Goal: Task Accomplishment & Management: Complete application form

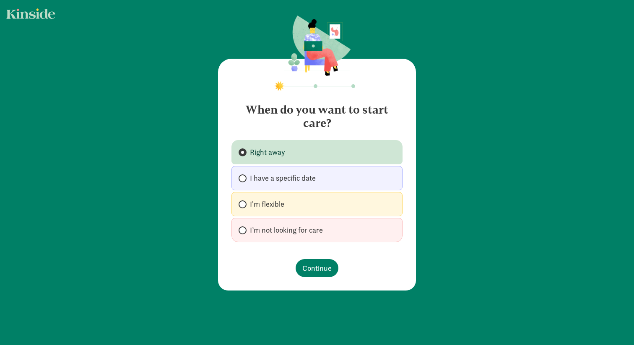
click at [244, 203] on span at bounding box center [243, 204] width 8 height 8
click at [244, 203] on input "I'm flexible" at bounding box center [241, 204] width 5 height 5
radio input "true"
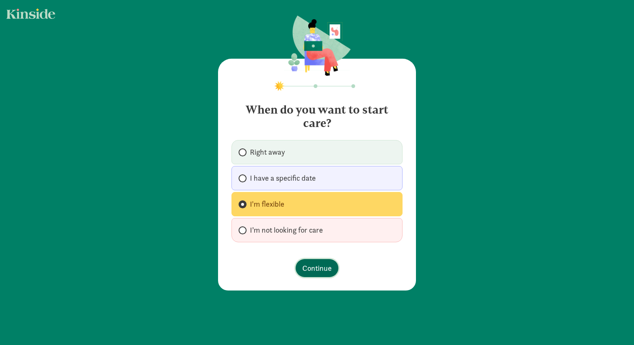
click at [317, 264] on span "Continue" at bounding box center [316, 268] width 29 height 11
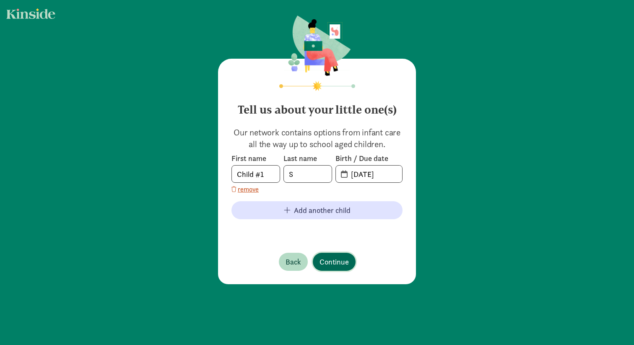
click at [339, 263] on span "Continue" at bounding box center [334, 261] width 29 height 11
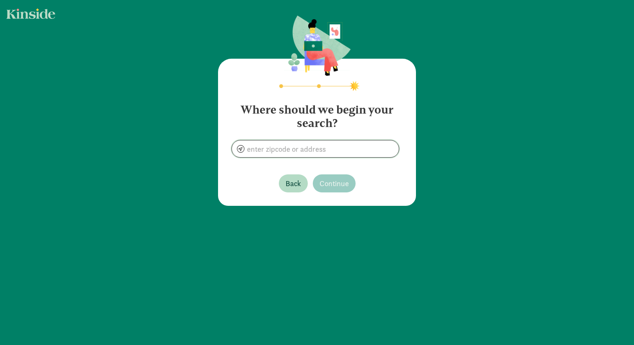
click at [284, 151] on input at bounding box center [315, 149] width 167 height 17
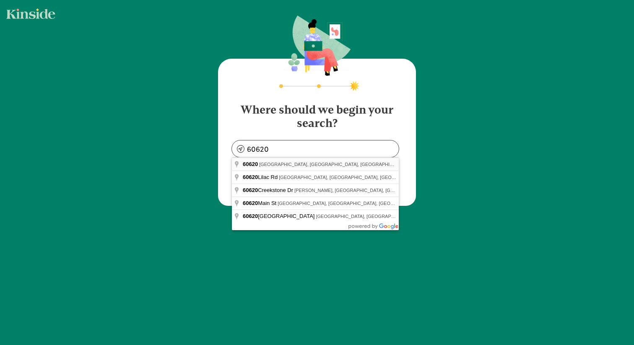
type input "[GEOGRAPHIC_DATA], IL 60620, [GEOGRAPHIC_DATA]"
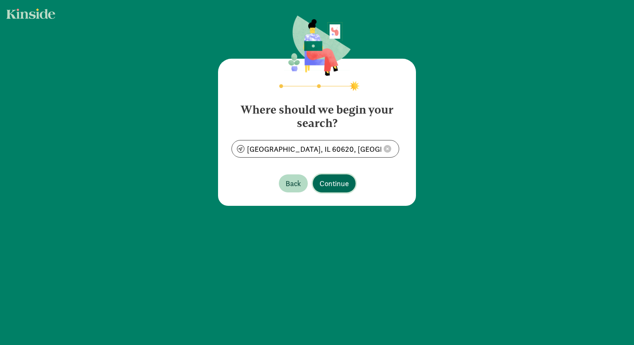
click at [336, 185] on span "Continue" at bounding box center [334, 183] width 29 height 11
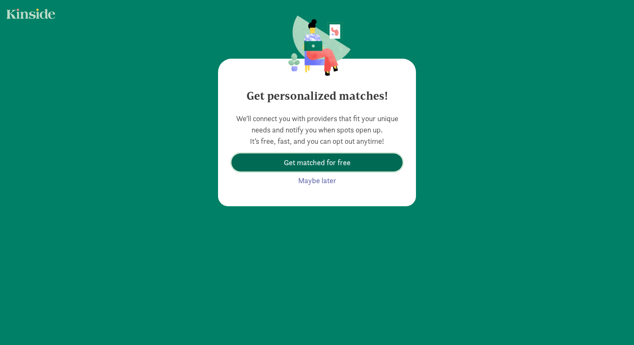
click at [345, 167] on span "Get matched for free" at bounding box center [317, 162] width 67 height 11
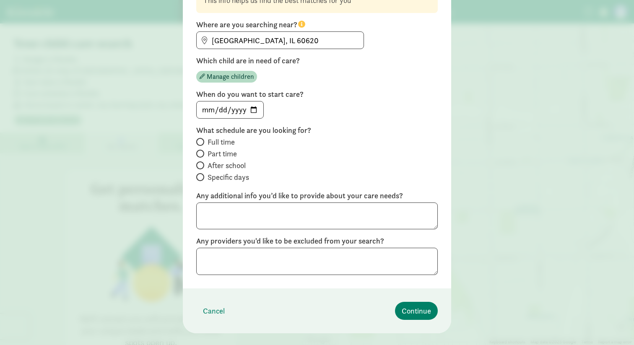
scroll to position [98, 0]
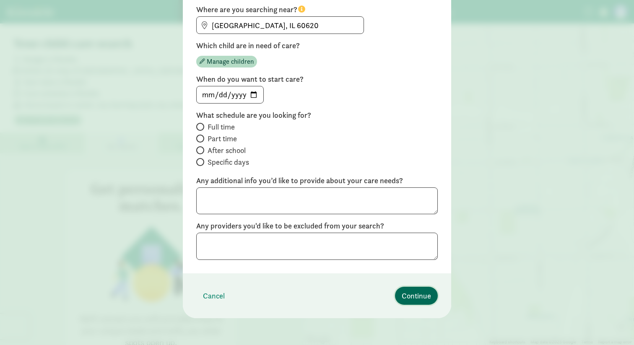
click at [417, 287] on button "Continue" at bounding box center [416, 296] width 43 height 18
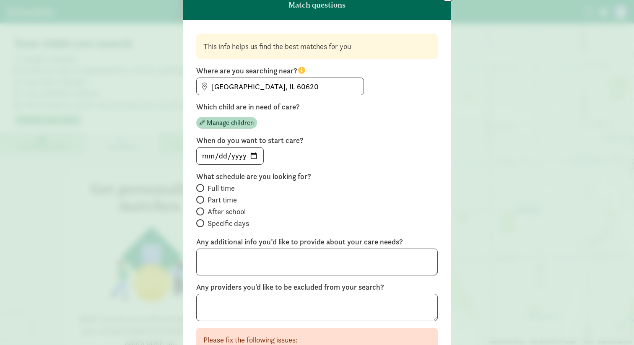
scroll to position [36, 0]
click at [233, 124] on span "Manage children" at bounding box center [230, 123] width 47 height 10
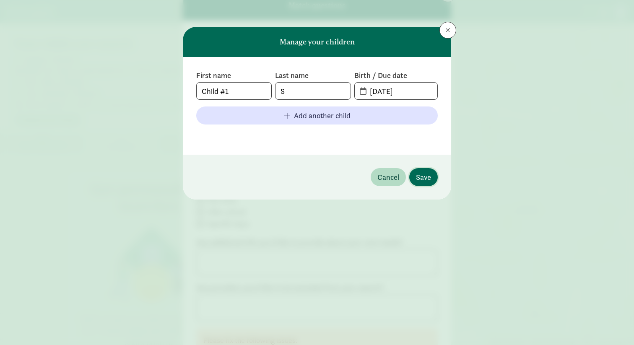
click at [420, 177] on span "Save" at bounding box center [423, 177] width 15 height 11
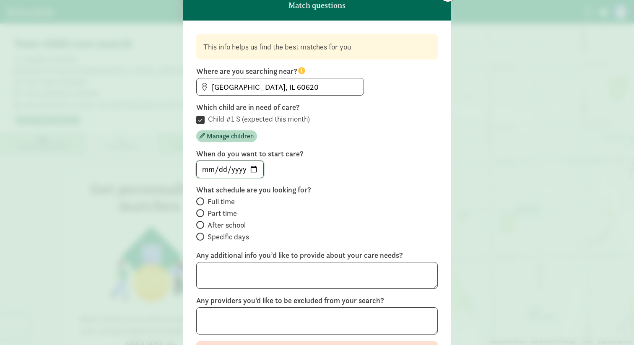
click at [253, 171] on input "date" at bounding box center [230, 169] width 67 height 17
type input "[DATE]"
click at [201, 202] on input "Full time" at bounding box center [198, 201] width 5 height 5
radio input "true"
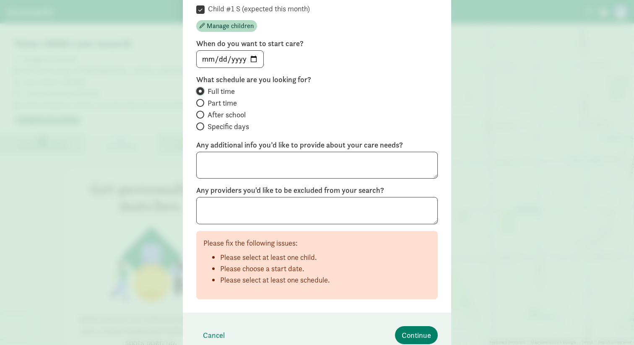
scroll to position [159, 0]
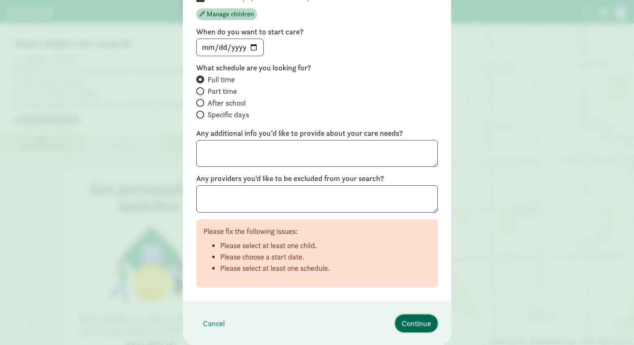
click at [419, 326] on span "Continue" at bounding box center [416, 323] width 29 height 11
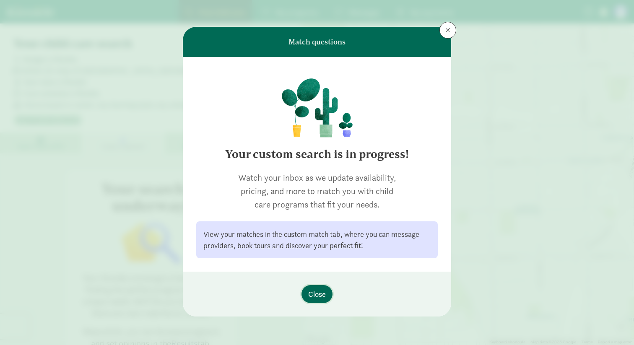
scroll to position [0, 0]
click at [321, 295] on span "Close" at bounding box center [317, 294] width 18 height 11
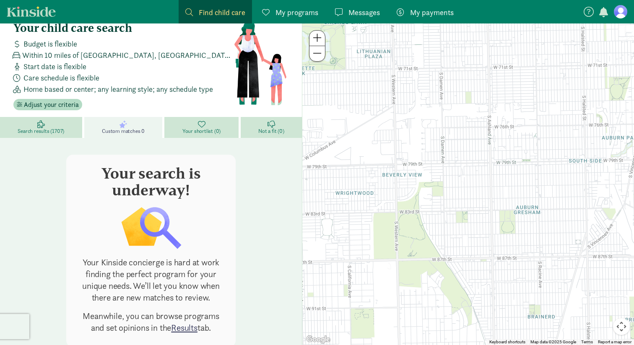
scroll to position [10, 0]
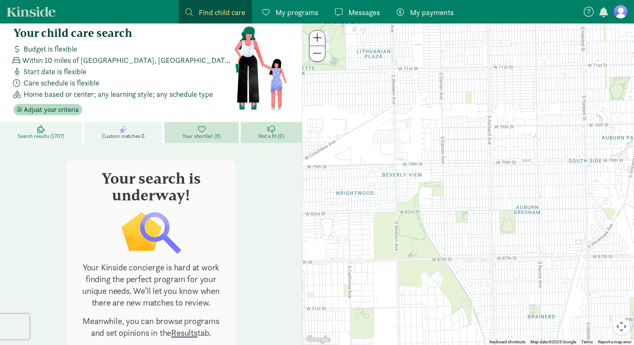
click at [41, 134] on span "Search results (1707)" at bounding box center [41, 136] width 47 height 7
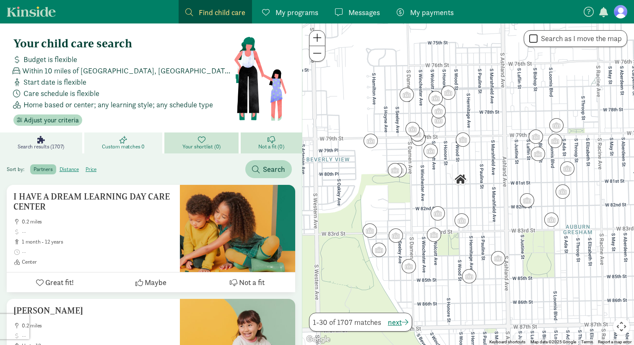
click at [126, 147] on span "Custom matches 0" at bounding box center [123, 146] width 43 height 7
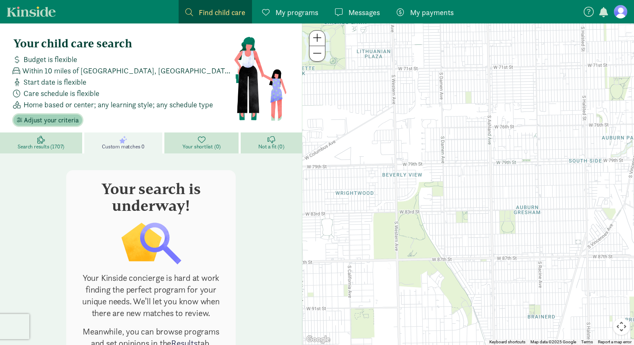
click at [59, 117] on span "Adjust your criteria" at bounding box center [51, 120] width 55 height 10
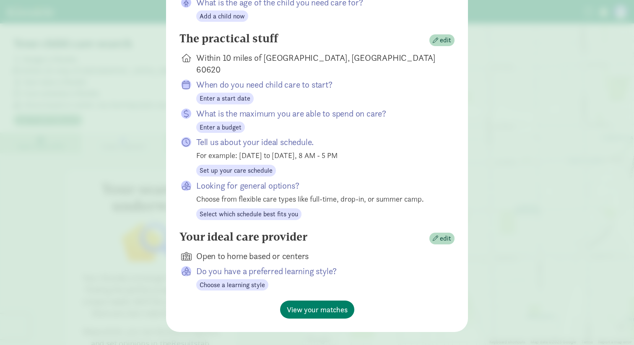
scroll to position [117, 0]
click at [443, 233] on span "edit" at bounding box center [445, 238] width 11 height 10
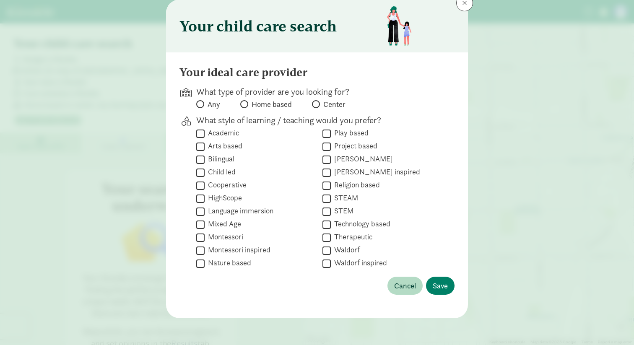
scroll to position [27, 0]
click at [205, 237] on label "Montessori" at bounding box center [224, 237] width 39 height 10
click at [205, 237] on input "Montessori" at bounding box center [200, 237] width 8 height 11
checkbox input "true"
click at [200, 105] on input "Any" at bounding box center [198, 104] width 5 height 5
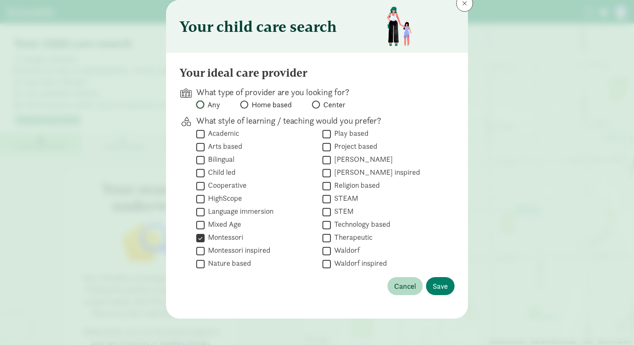
radio input "true"
click at [438, 286] on span "Save" at bounding box center [440, 286] width 15 height 11
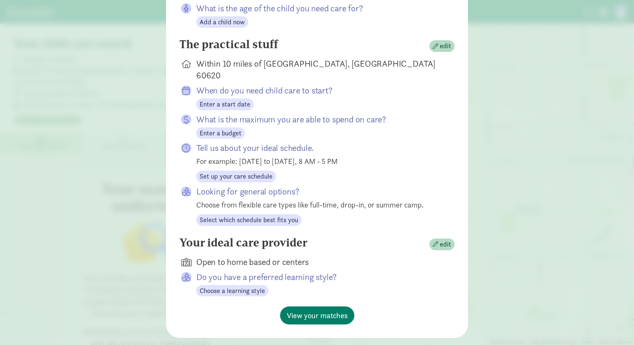
scroll to position [117, 0]
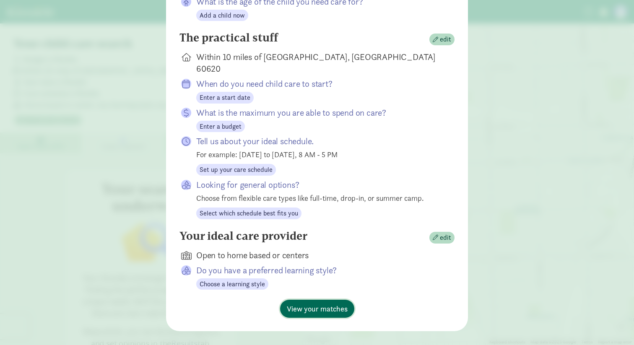
click at [329, 303] on span "View your matches" at bounding box center [317, 308] width 61 height 11
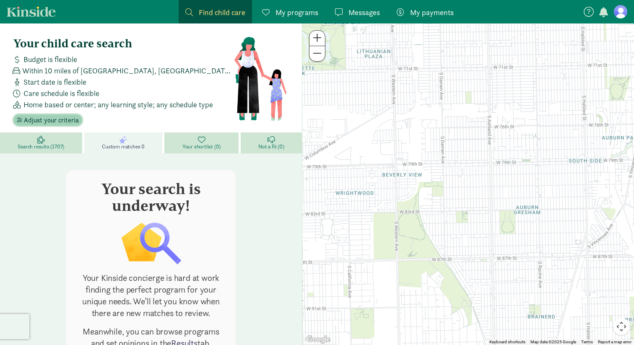
click at [60, 120] on span "Adjust your criteria" at bounding box center [51, 120] width 55 height 10
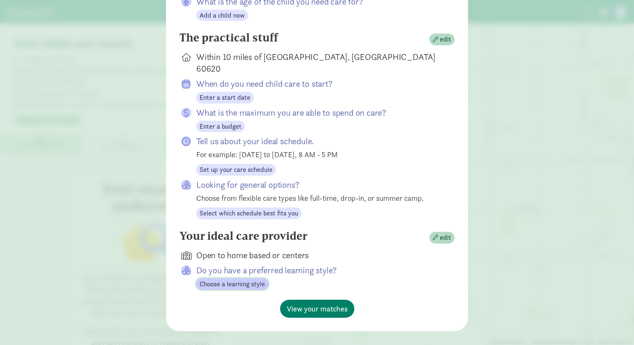
click at [241, 279] on span "Choose a learning style" at bounding box center [232, 284] width 65 height 10
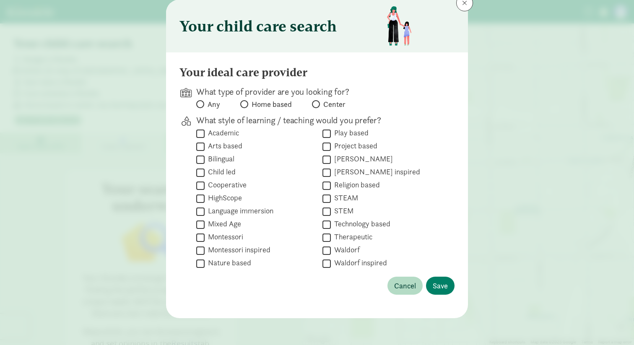
scroll to position [27, 0]
click at [203, 237] on input "Montessori" at bounding box center [200, 237] width 8 height 11
checkbox input "true"
click at [200, 104] on input "Any" at bounding box center [198, 104] width 5 height 5
radio input "true"
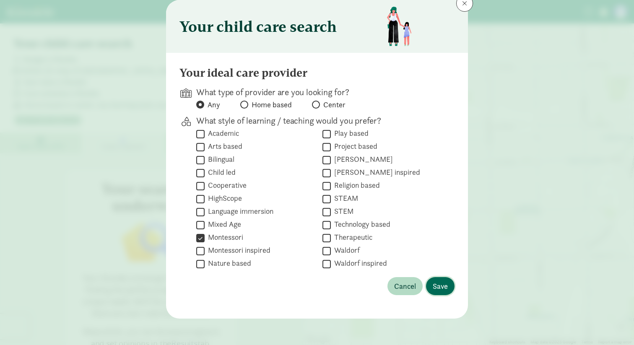
click at [445, 287] on span "Save" at bounding box center [440, 286] width 15 height 11
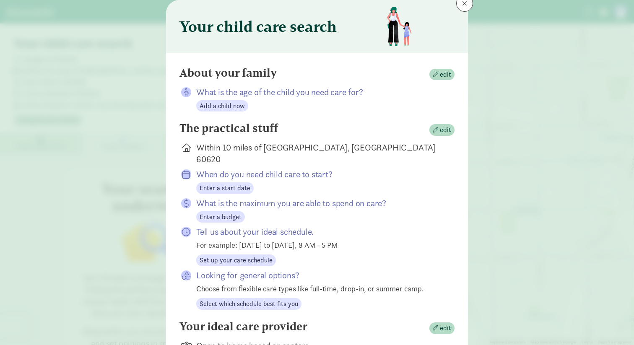
scroll to position [117, 0]
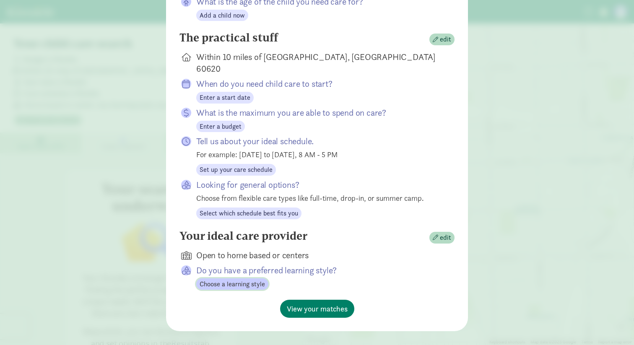
click at [242, 279] on span "Choose a learning style" at bounding box center [232, 284] width 65 height 10
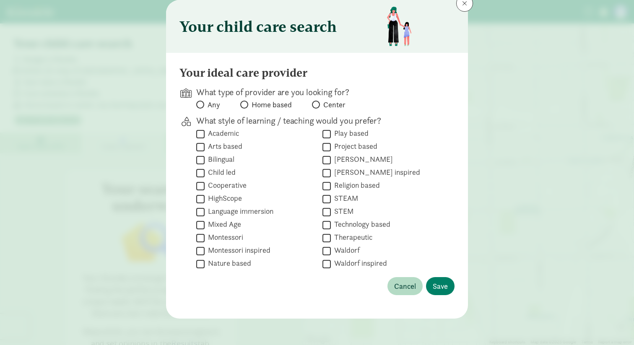
click at [202, 238] on input "Montessori" at bounding box center [200, 237] width 8 height 11
checkbox input "true"
click at [442, 287] on span "Save" at bounding box center [440, 286] width 15 height 11
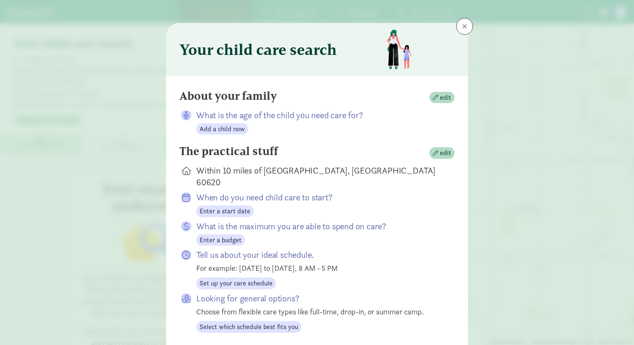
scroll to position [0, 0]
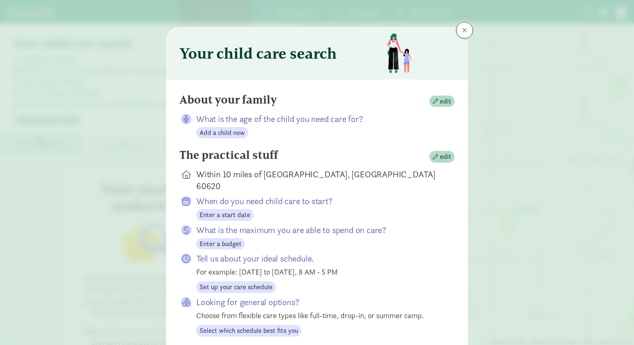
click at [465, 30] on span at bounding box center [464, 30] width 5 height 7
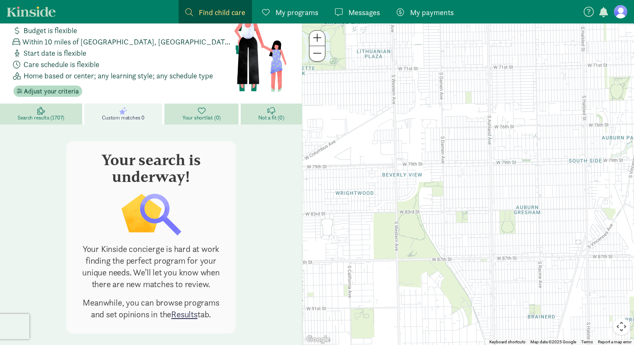
scroll to position [41, 0]
